Goal: Task Accomplishment & Management: Use online tool/utility

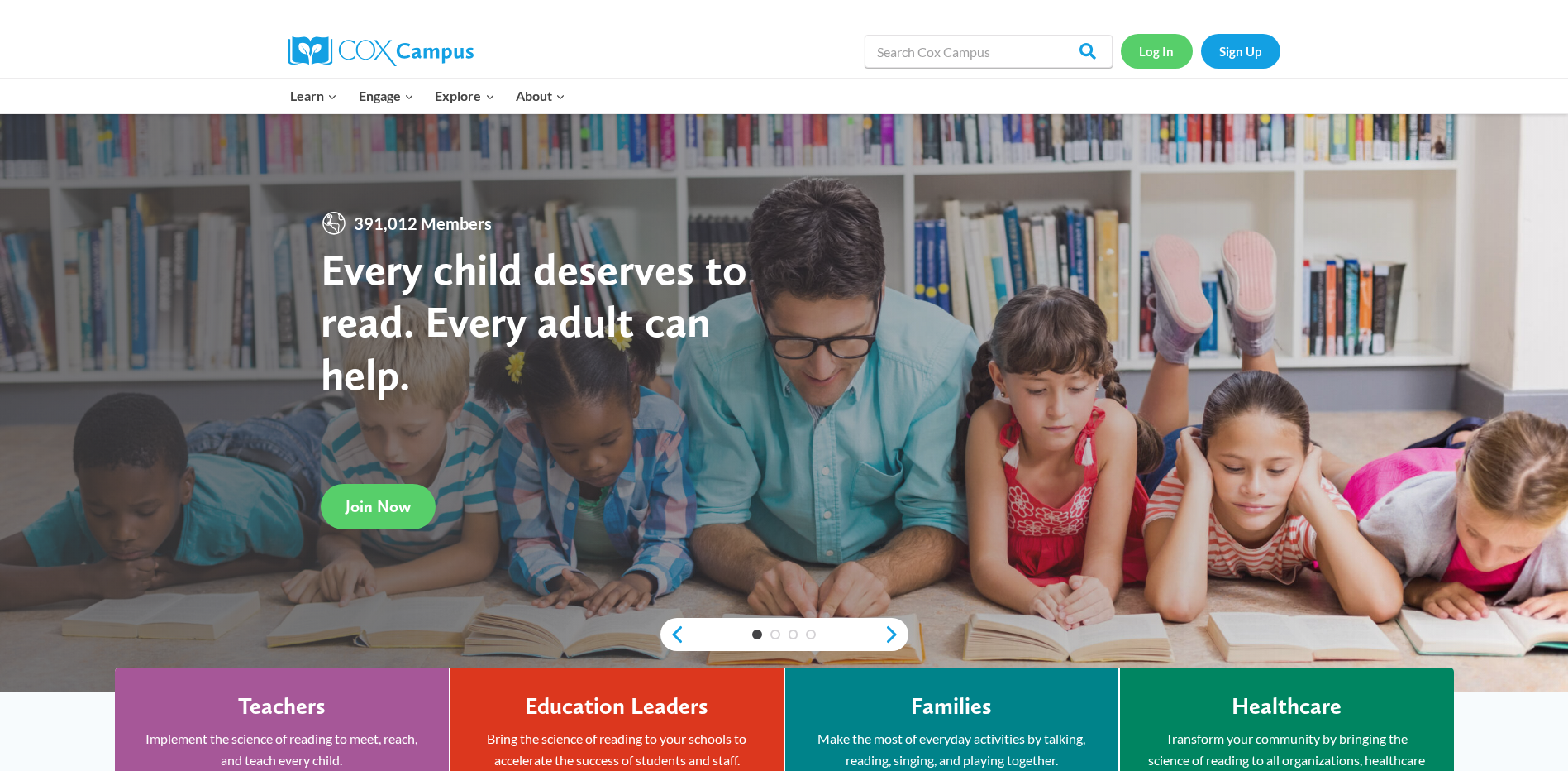
click at [1162, 46] on link "Log In" at bounding box center [1156, 50] width 72 height 34
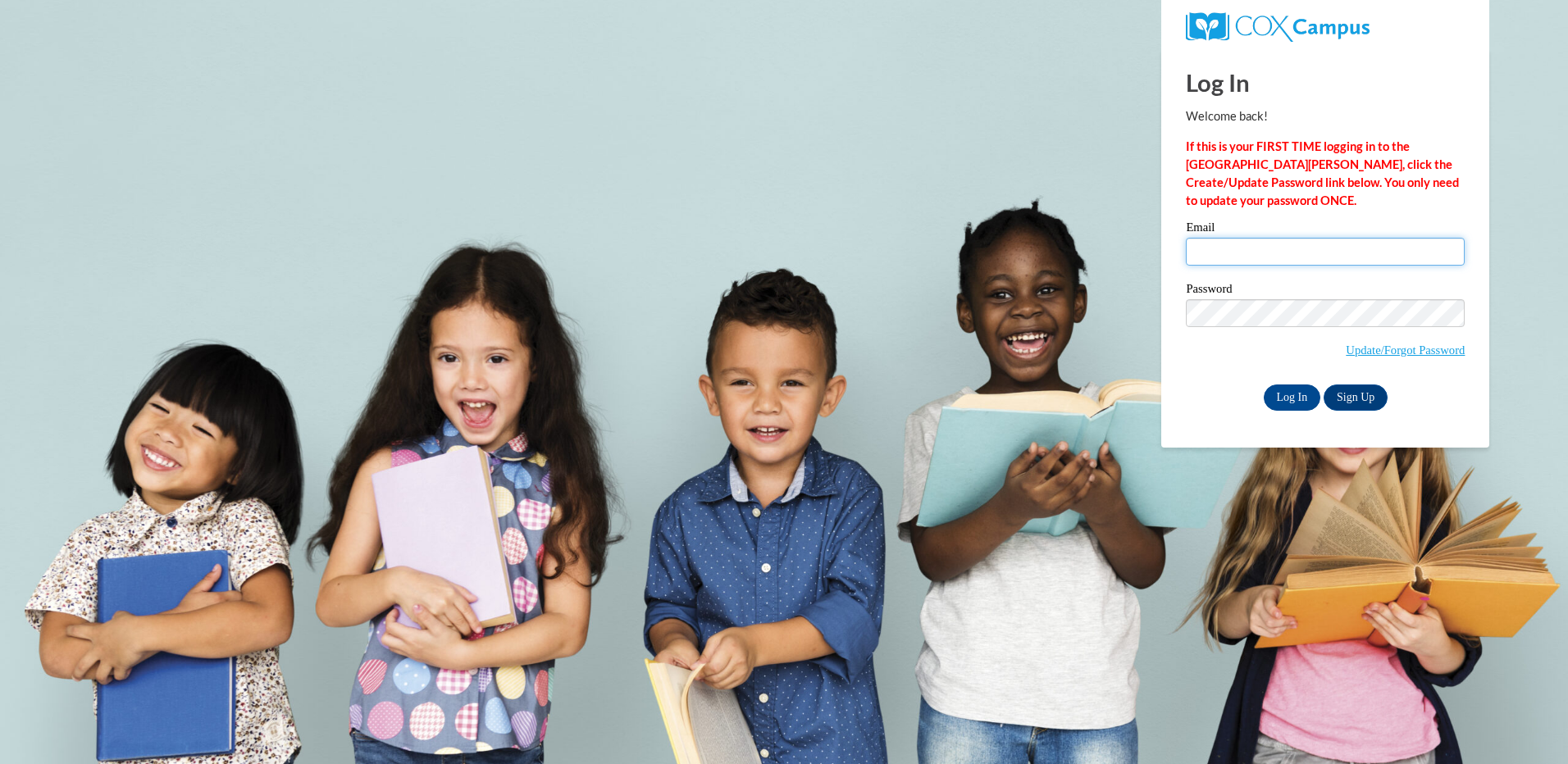
click at [1269, 260] on input "Email" at bounding box center [1324, 251] width 279 height 27
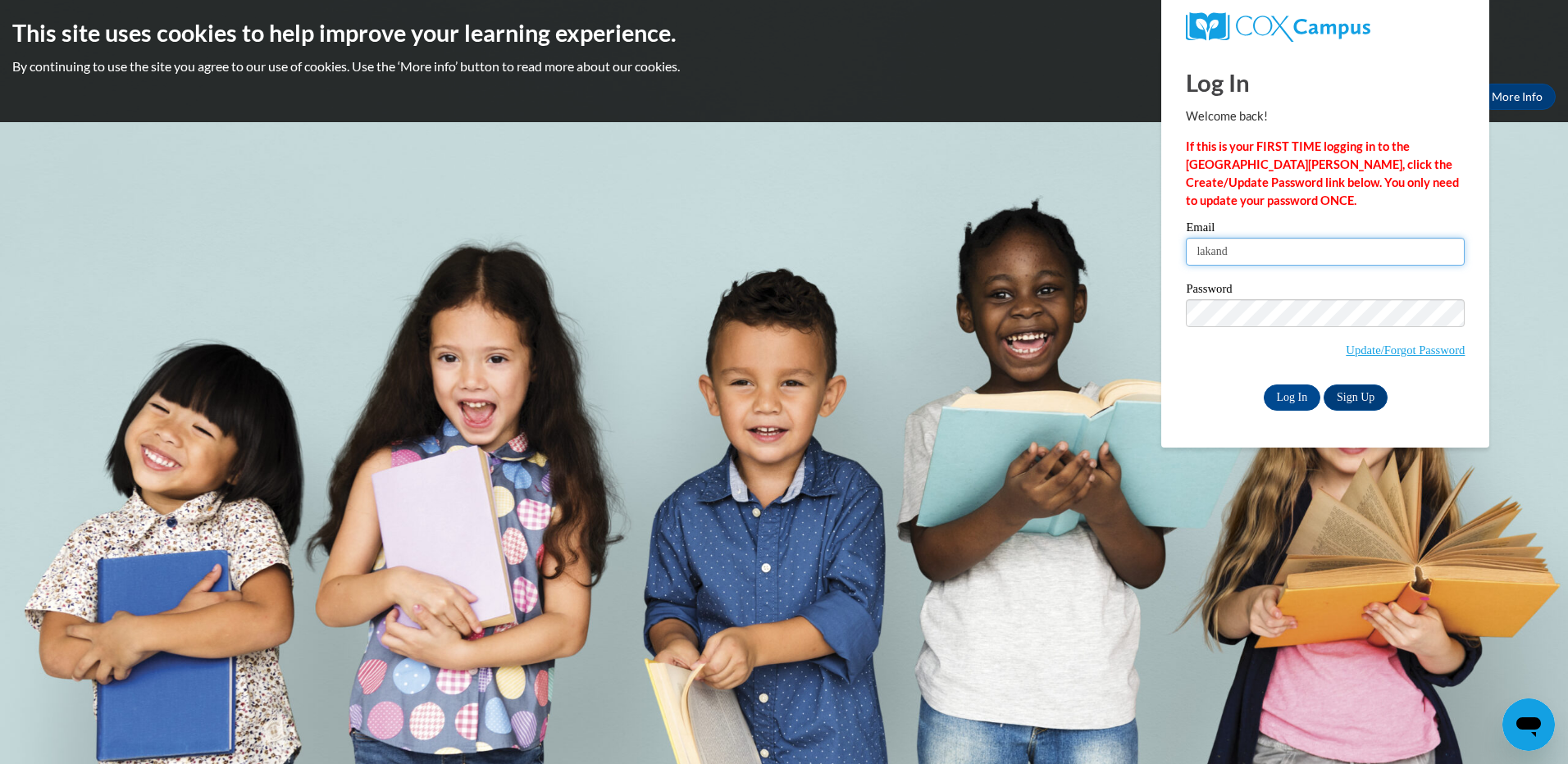
type input "lakandace.barnes@icloud.com"
click at [1366, 301] on div "Password Update/Forgot Password" at bounding box center [1324, 331] width 279 height 97
click at [1185, 340] on div "Please enter your email! Please enter your password! Email lakandace.barnes@icl…" at bounding box center [1325, 316] width 304 height 189
click at [1287, 405] on input "Log In" at bounding box center [1292, 397] width 57 height 27
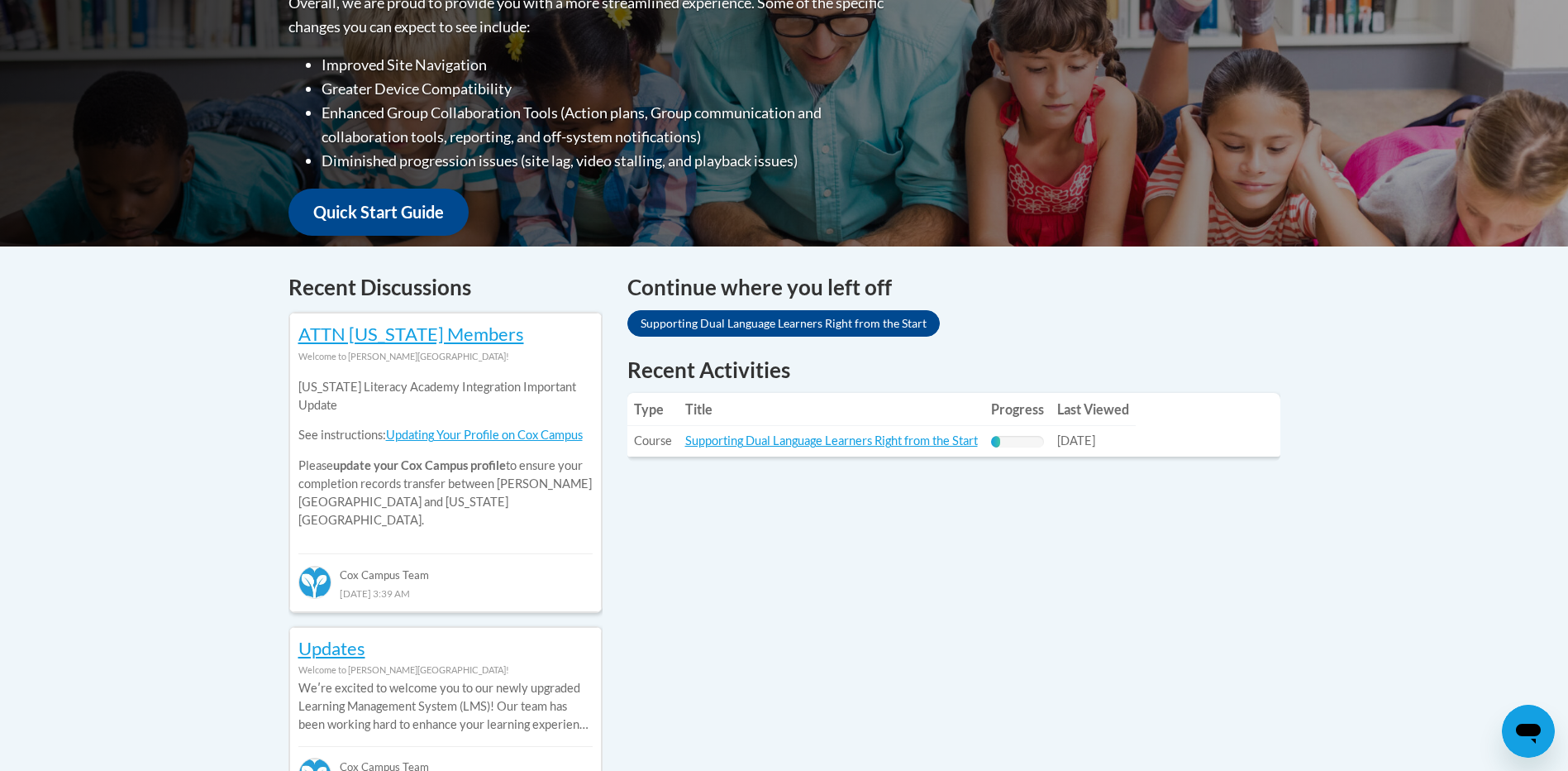
scroll to position [496, 0]
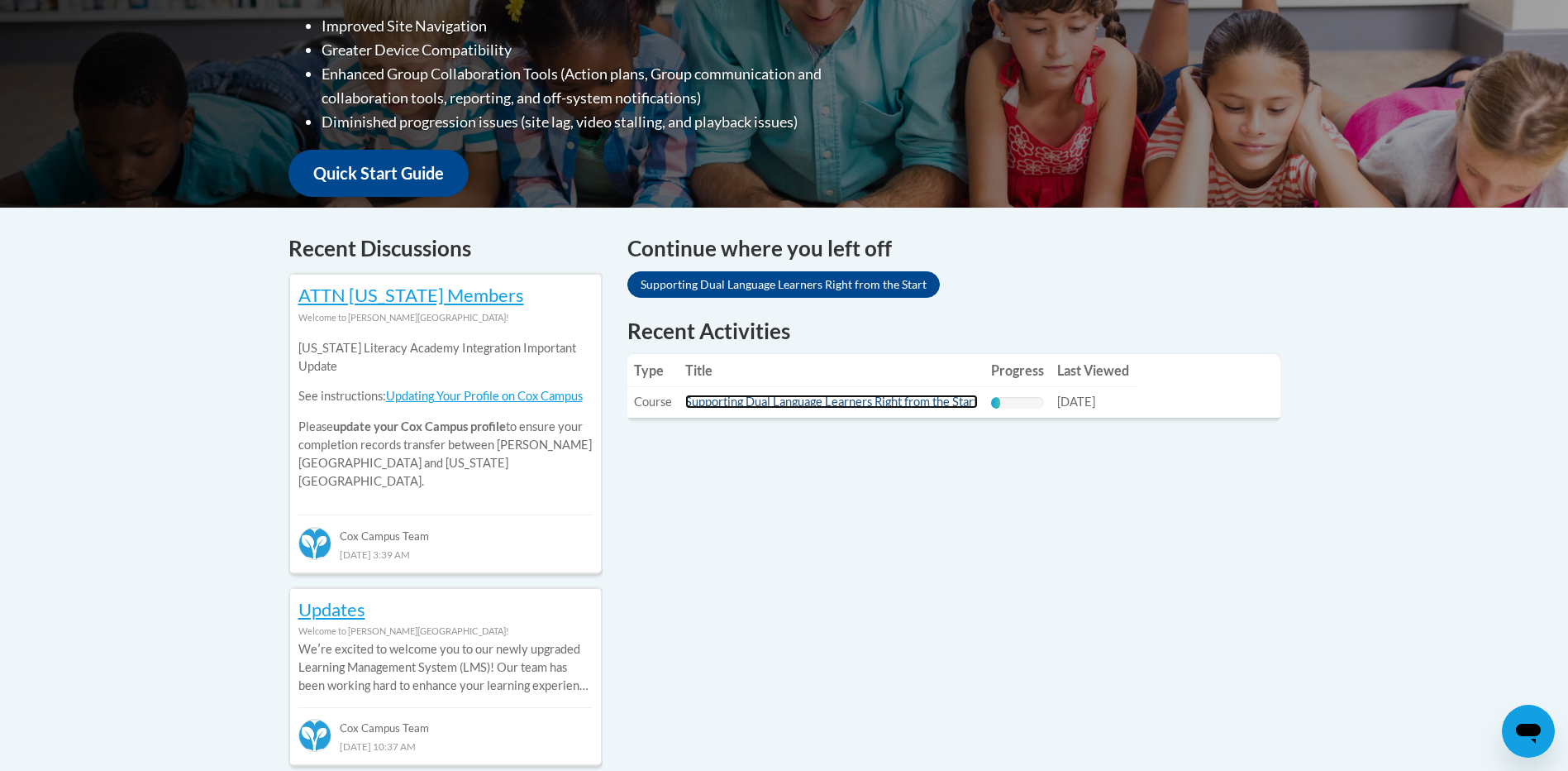
click at [802, 402] on link "Supporting Dual Language Learners Right from the Start" at bounding box center [831, 402] width 292 height 14
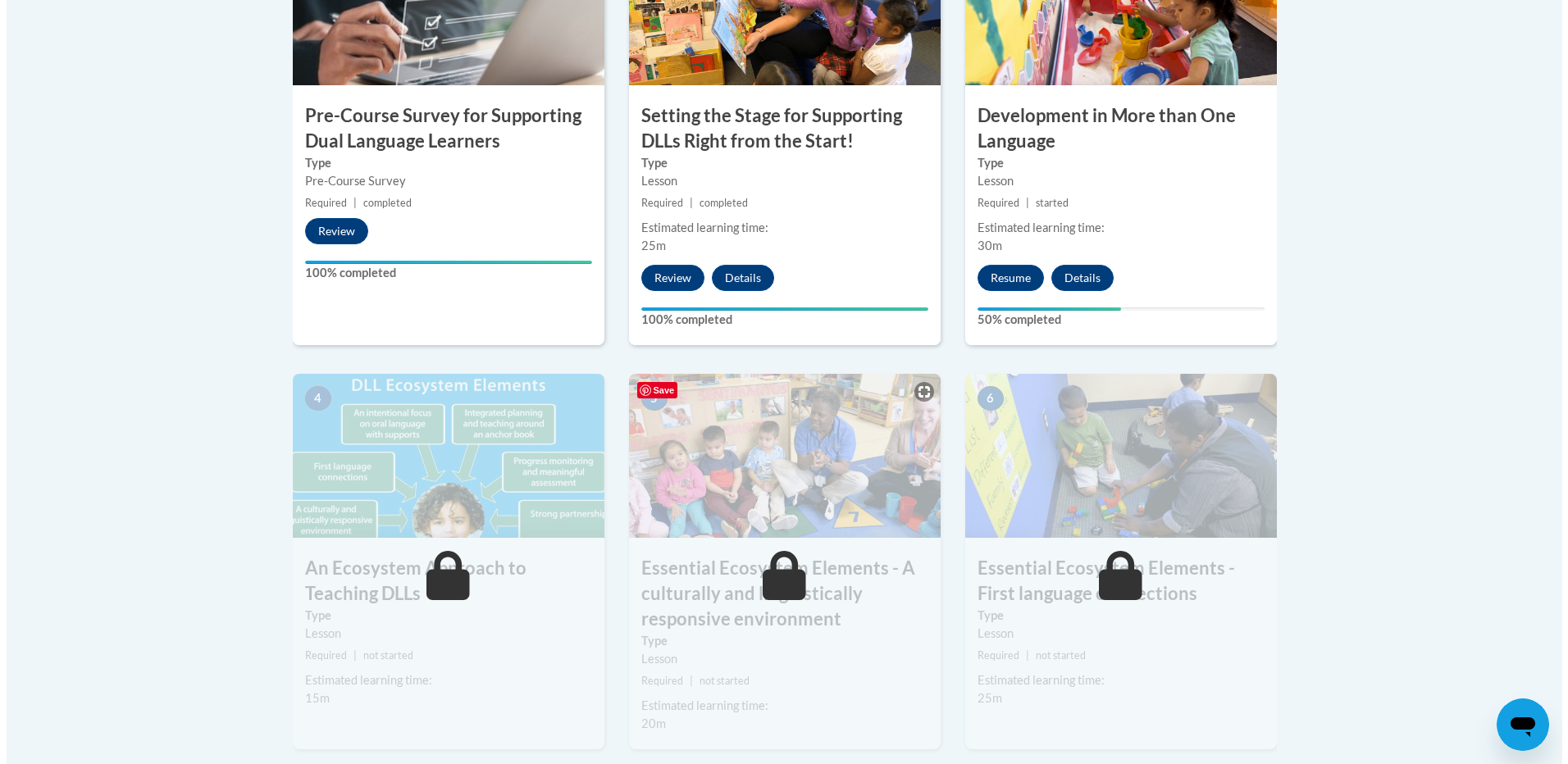
scroll to position [737, 0]
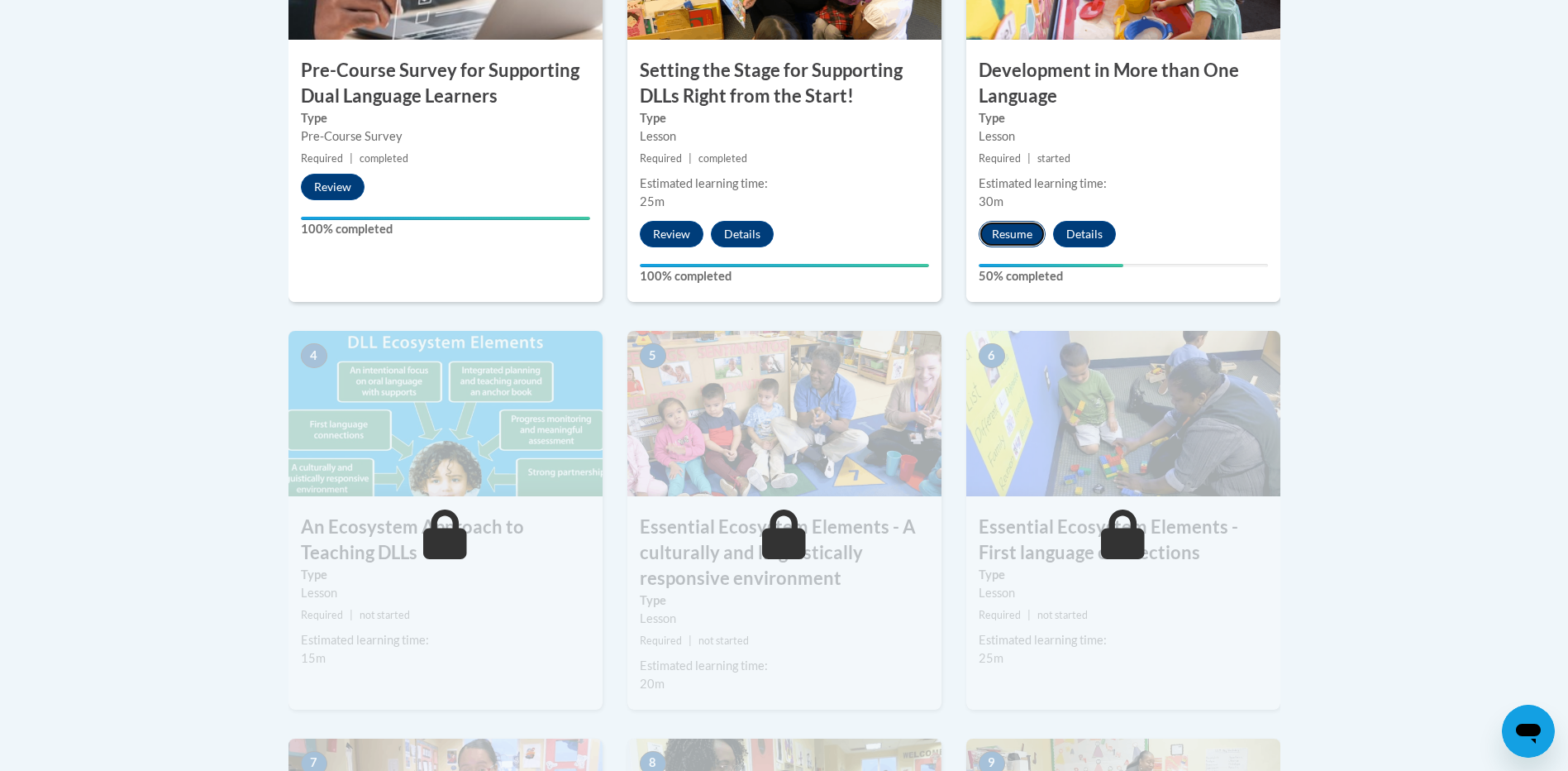
click at [1015, 226] on button "Resume" at bounding box center [1012, 234] width 67 height 27
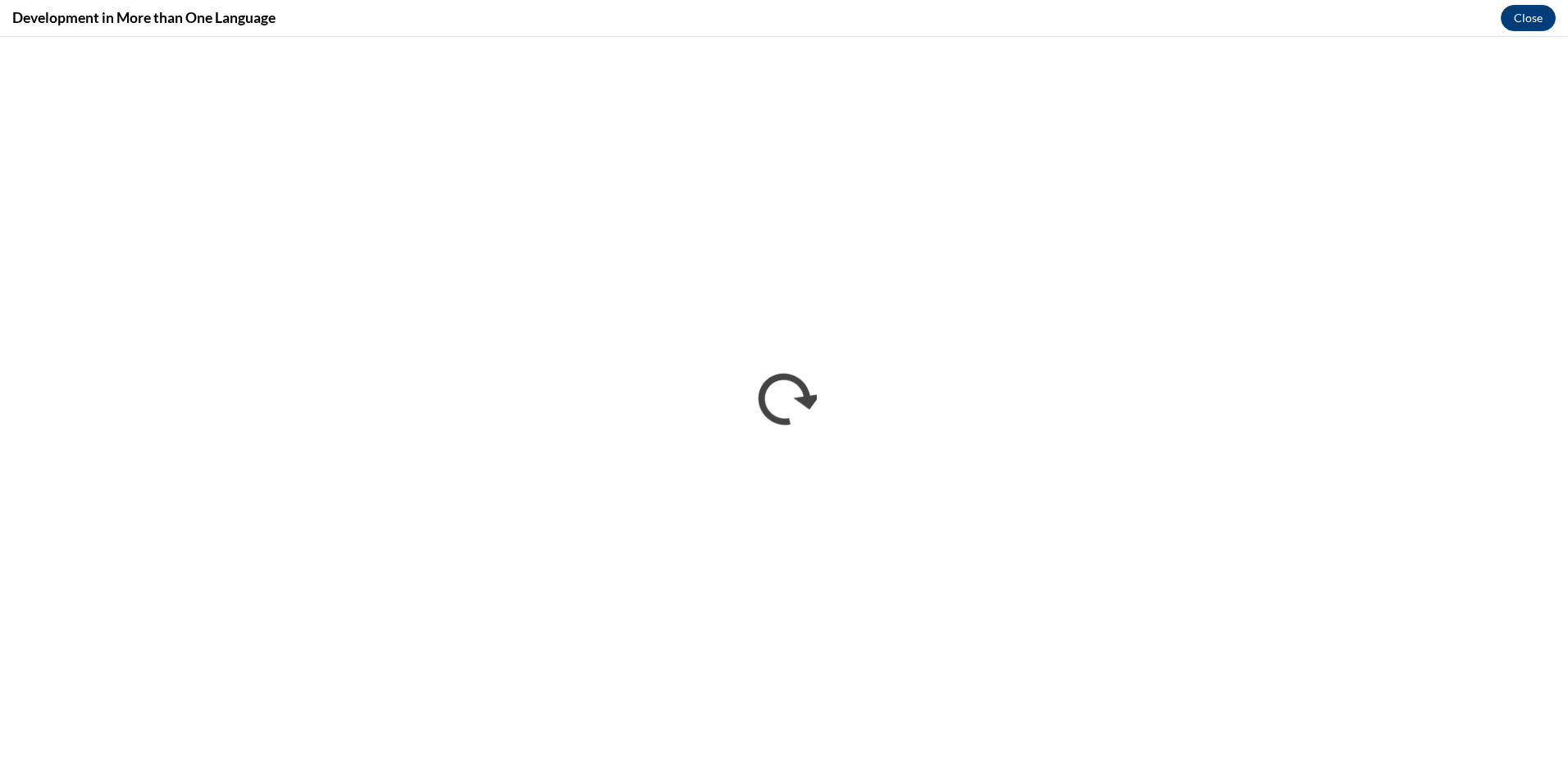
scroll to position [0, 0]
